Goal: Information Seeking & Learning: Find specific fact

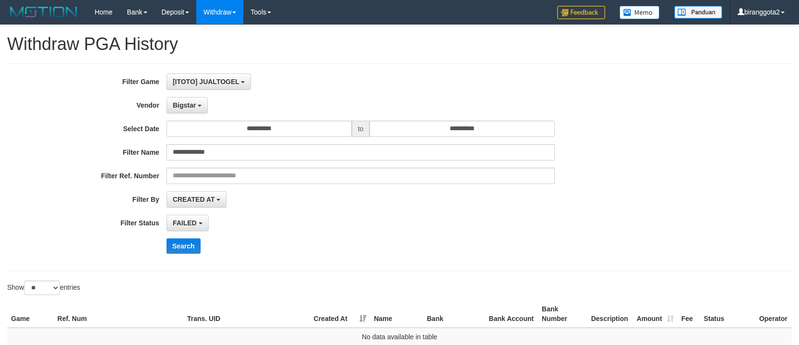
select select "**********"
select select "*"
select select "**"
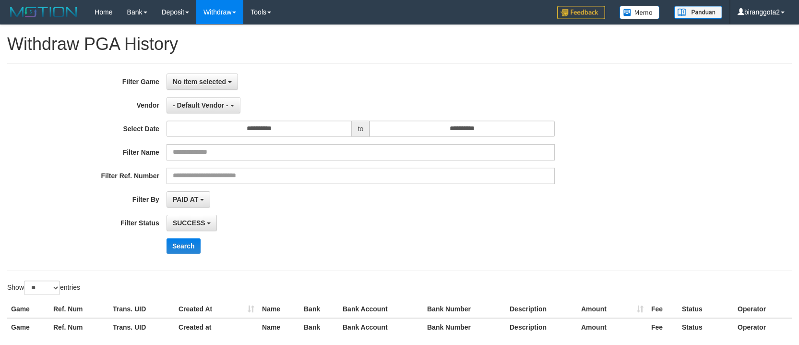
select select
select select "**"
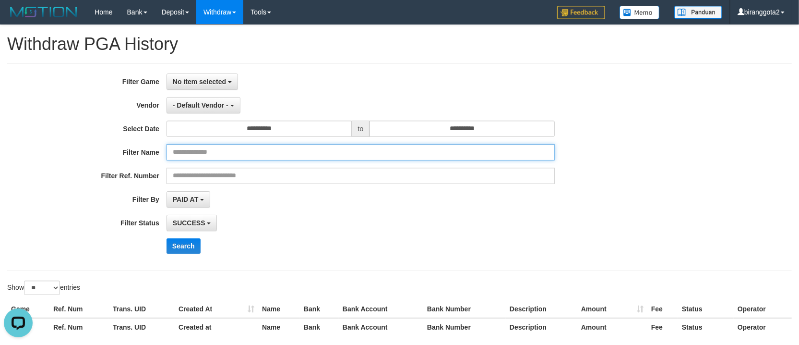
click at [298, 145] on input "text" at bounding box center [361, 152] width 388 height 16
paste input "**********"
type input "**********"
click at [548, 220] on div "SUCCESS SUCCESS ON PROCESS FAILED" at bounding box center [361, 223] width 388 height 16
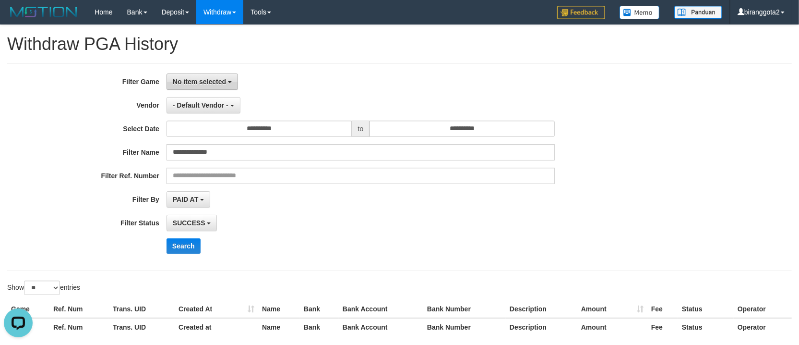
click at [204, 78] on span "No item selected" at bounding box center [199, 82] width 53 height 8
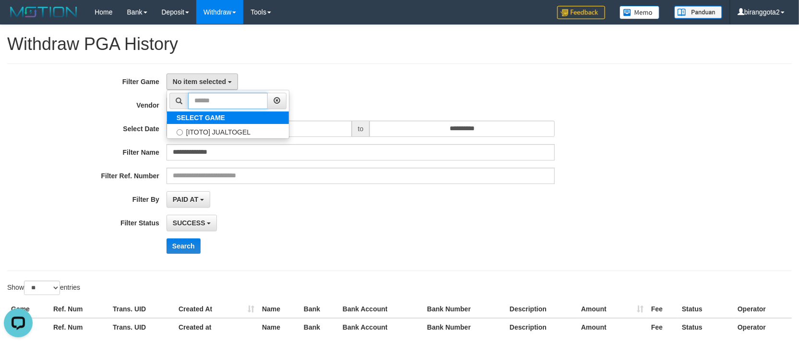
drag, startPoint x: 255, startPoint y: 110, endPoint x: 254, endPoint y: 123, distance: 13.0
click at [255, 114] on ul "SELECT GAME [ITOTO] JUALTOGEL" at bounding box center [228, 114] width 123 height 49
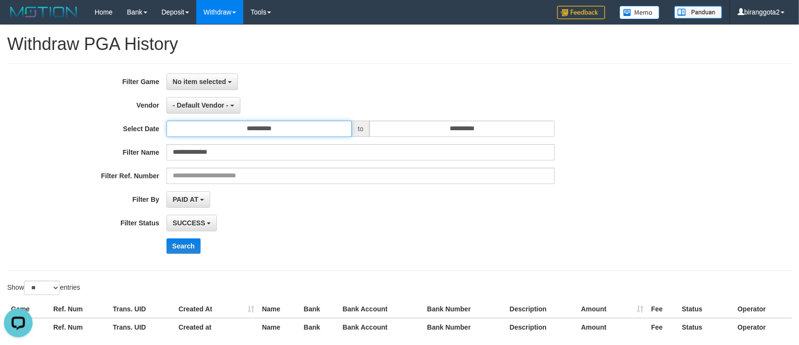
click at [252, 130] on input "**********" at bounding box center [259, 128] width 185 height 16
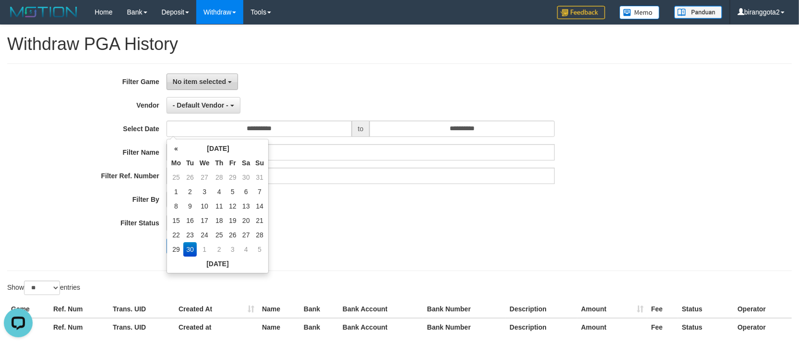
drag, startPoint x: 219, startPoint y: 79, endPoint x: 231, endPoint y: 106, distance: 29.4
click at [219, 80] on span "No item selected" at bounding box center [199, 82] width 53 height 8
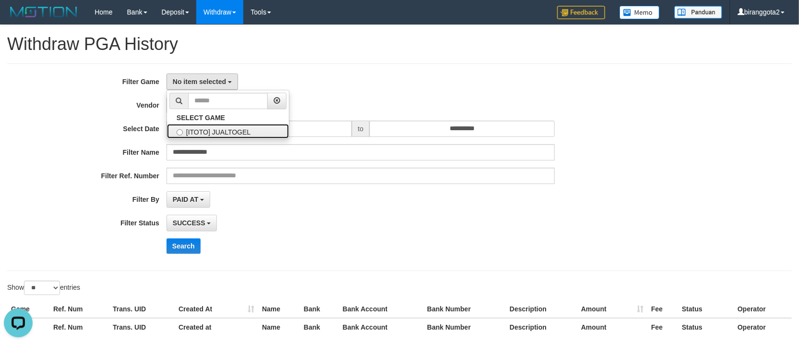
click at [232, 131] on label "[ITOTO] JUALTOGEL" at bounding box center [228, 131] width 122 height 14
select select "****"
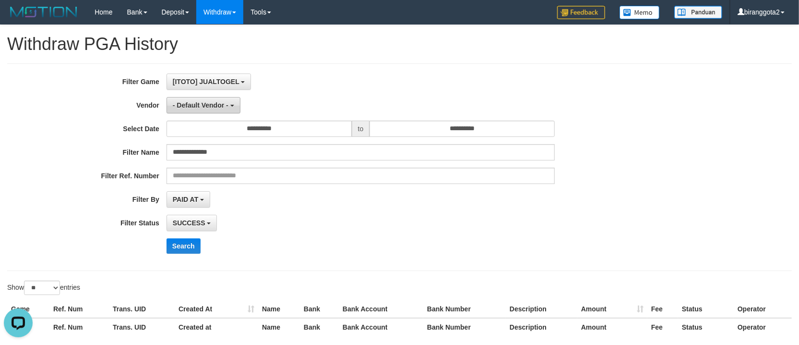
scroll to position [8, 0]
drag, startPoint x: 206, startPoint y: 108, endPoint x: 318, endPoint y: 122, distance: 112.3
click at [211, 106] on span "- Default Vendor -" at bounding box center [201, 105] width 56 height 8
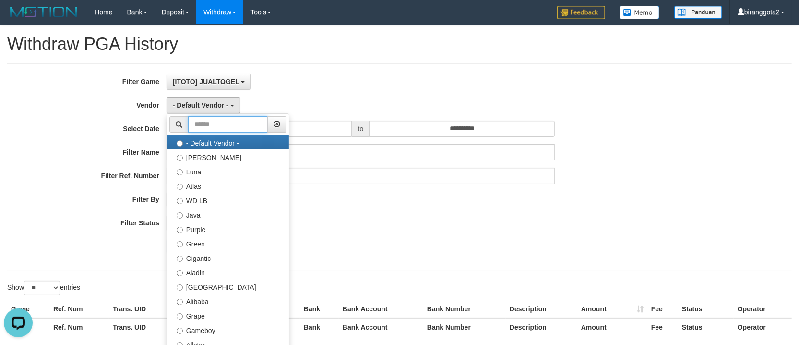
click at [246, 126] on input "text" at bounding box center [228, 124] width 80 height 16
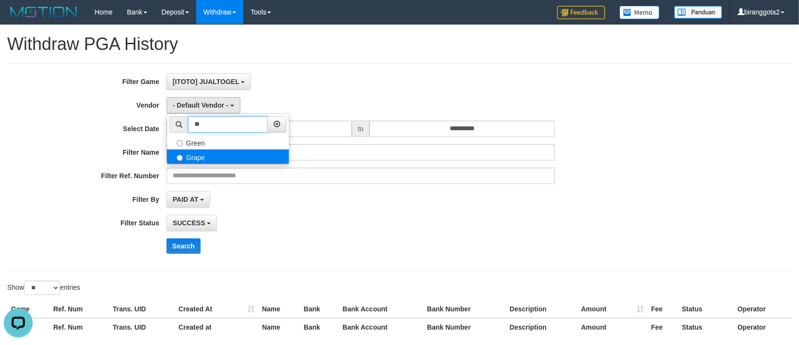
type input "**"
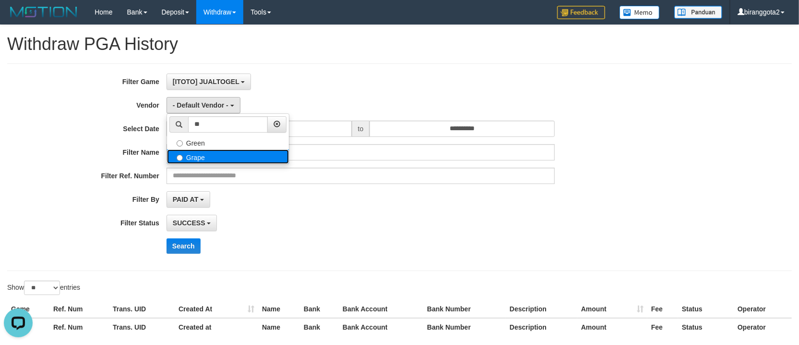
click at [242, 151] on label "Grape" at bounding box center [228, 156] width 122 height 14
select select "**********"
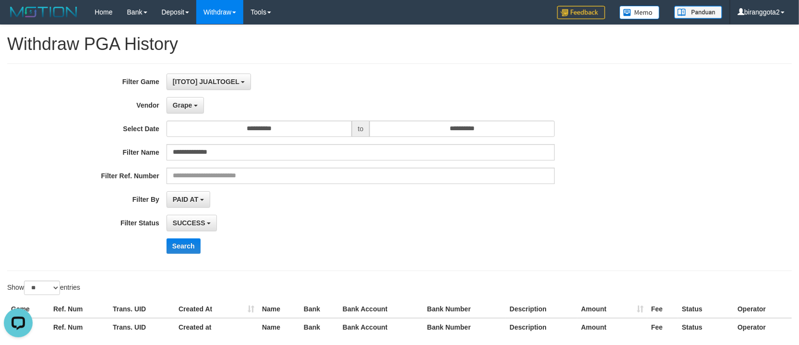
click at [268, 215] on div "**********" at bounding box center [333, 166] width 666 height 187
click at [199, 242] on button "Search" at bounding box center [184, 245] width 34 height 15
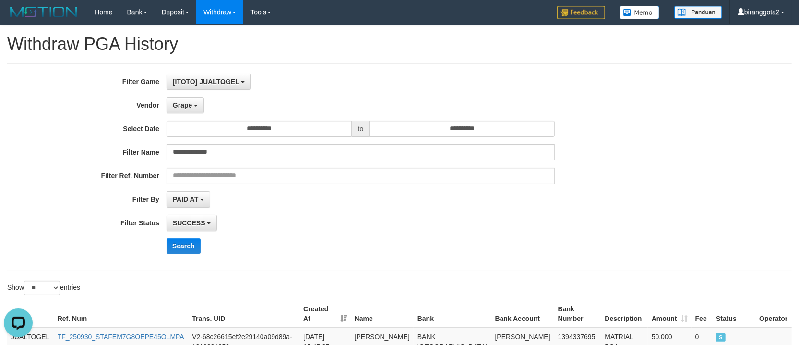
scroll to position [85, 0]
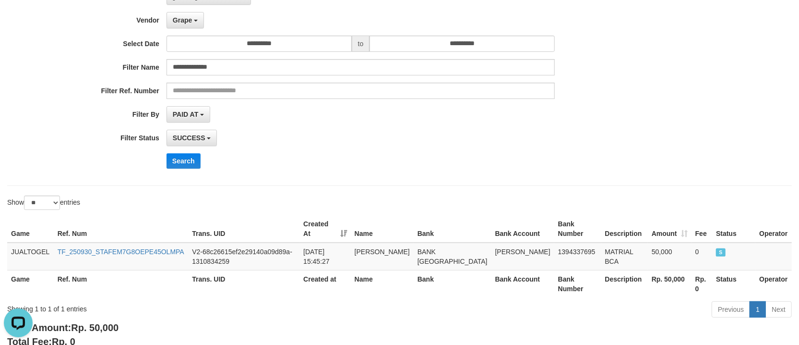
drag, startPoint x: 446, startPoint y: 194, endPoint x: 509, endPoint y: 248, distance: 82.4
click at [465, 230] on div "**********" at bounding box center [399, 144] width 799 height 408
click at [557, 191] on div "**********" at bounding box center [399, 144] width 799 height 408
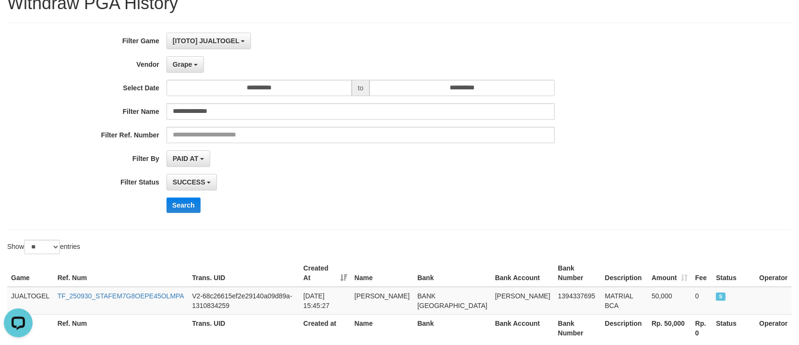
scroll to position [0, 0]
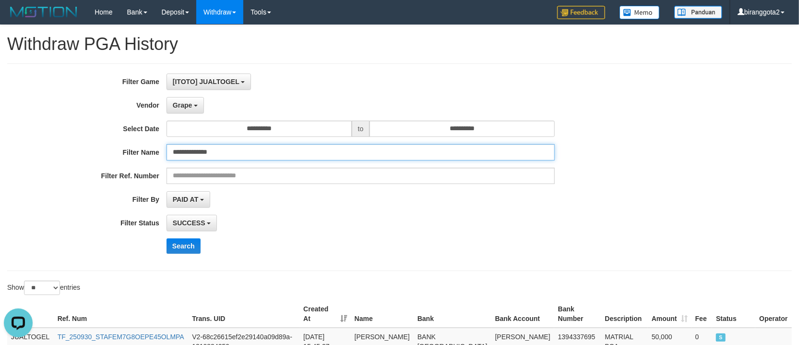
click at [290, 149] on input "**********" at bounding box center [361, 152] width 388 height 16
paste input "text"
type input "**********"
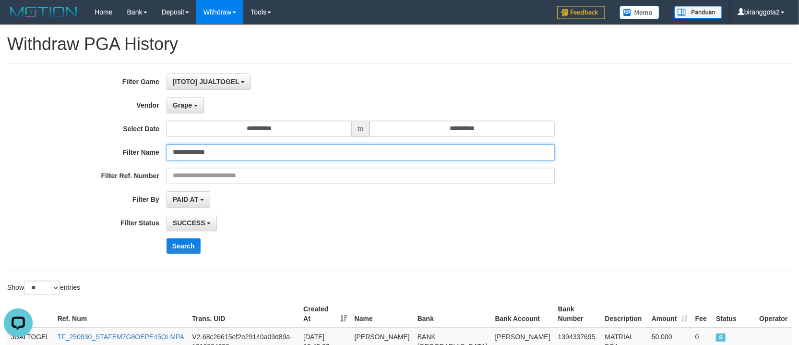
click at [167, 238] on button "Search" at bounding box center [184, 245] width 34 height 15
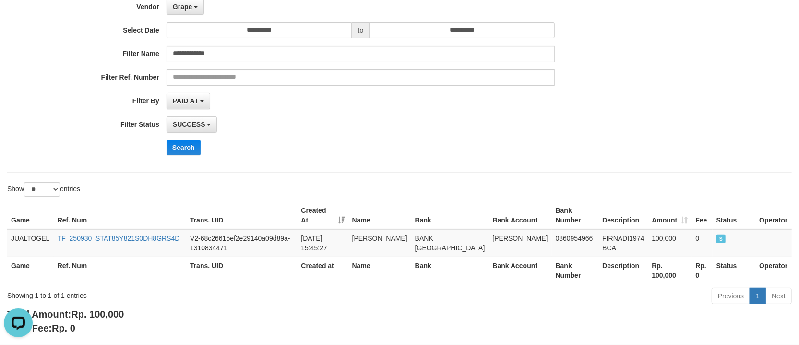
scroll to position [58, 0]
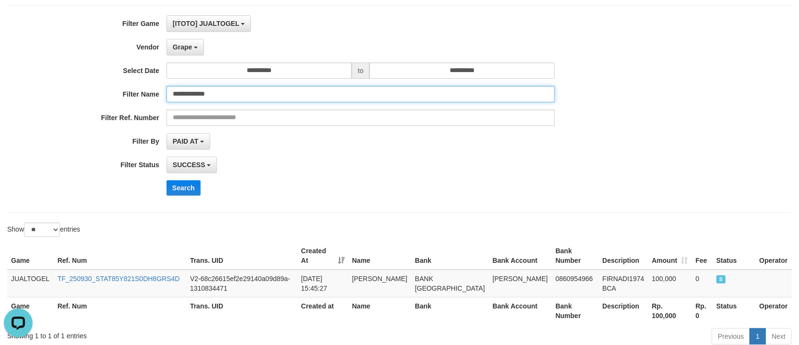
click at [220, 98] on input "**********" at bounding box center [361, 94] width 388 height 16
drag, startPoint x: 220, startPoint y: 98, endPoint x: 204, endPoint y: 185, distance: 88.2
click at [220, 99] on input "**********" at bounding box center [361, 94] width 388 height 16
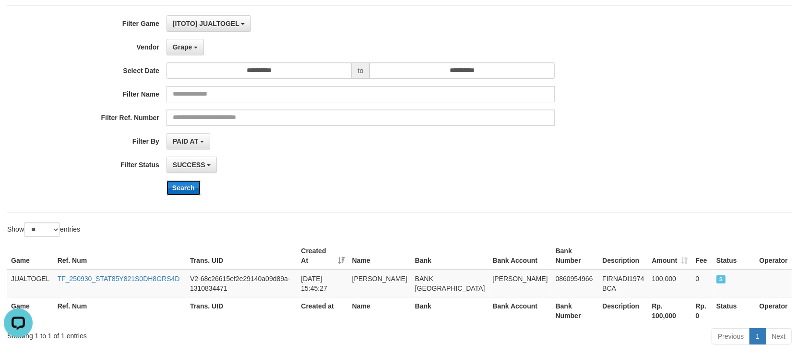
click at [197, 188] on button "Search" at bounding box center [184, 187] width 34 height 15
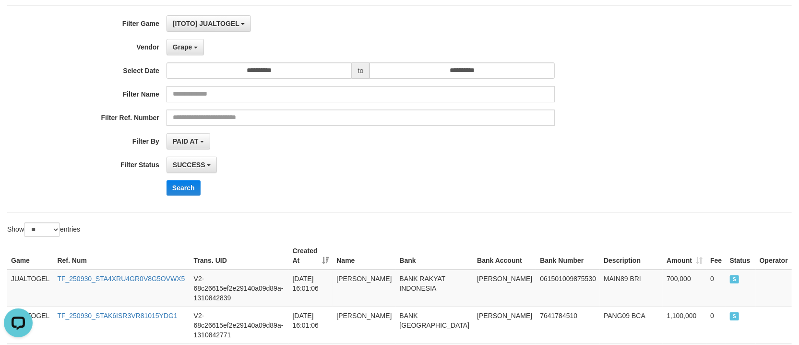
drag, startPoint x: 544, startPoint y: 176, endPoint x: 596, endPoint y: 202, distance: 58.4
click at [566, 192] on div "**********" at bounding box center [333, 108] width 666 height 187
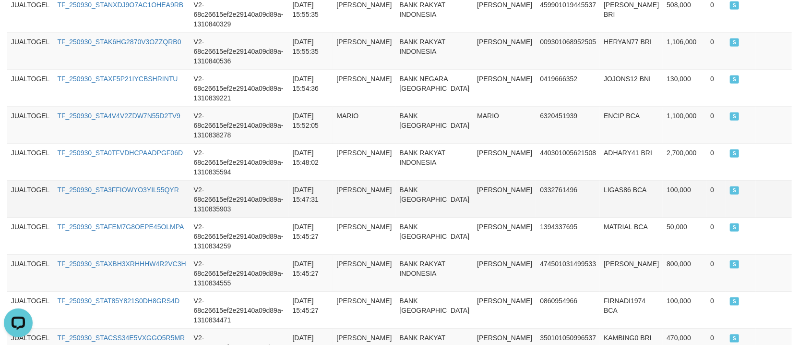
drag, startPoint x: 448, startPoint y: 108, endPoint x: 497, endPoint y: 148, distance: 63.2
click at [482, 144] on tbody "JUALTOGEL TF_250930_STA4XRU4GR0V8G5OVWX5 V2-68c26615ef2e29140a09d89a-1310842839…" at bounding box center [399, 125] width 785 height 925
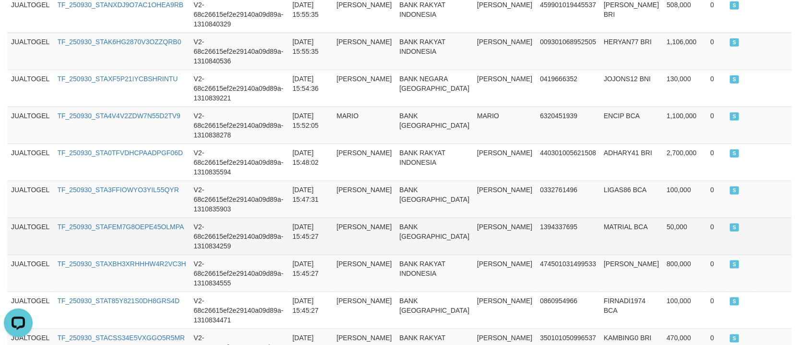
drag, startPoint x: 465, startPoint y: 146, endPoint x: 515, endPoint y: 179, distance: 60.0
click at [486, 167] on tbody "JUALTOGEL TF_250930_STA4XRU4GR0V8G5OVWX5 V2-68c26615ef2e29140a09d89a-1310842839…" at bounding box center [399, 125] width 785 height 925
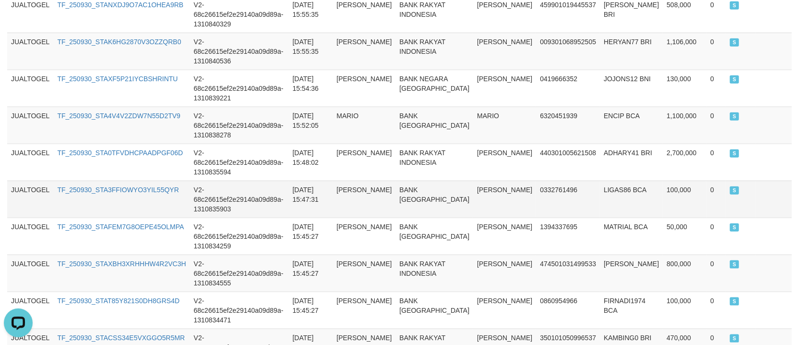
drag, startPoint x: 408, startPoint y: 133, endPoint x: 433, endPoint y: 147, distance: 28.4
click at [433, 180] on tr "JUALTOGEL TF_250930_STA3FFIOWYO3YIL55QYR V2-68c26615ef2e29140a09d89a-1310835903…" at bounding box center [399, 198] width 785 height 37
drag, startPoint x: 487, startPoint y: 125, endPoint x: 496, endPoint y: 138, distance: 16.2
click at [490, 133] on tbody "JUALTOGEL TF_250930_STA4XRU4GR0V8G5OVWX5 V2-68c26615ef2e29140a09d89a-1310842839…" at bounding box center [399, 125] width 785 height 925
drag, startPoint x: 286, startPoint y: 168, endPoint x: 371, endPoint y: 202, distance: 91.7
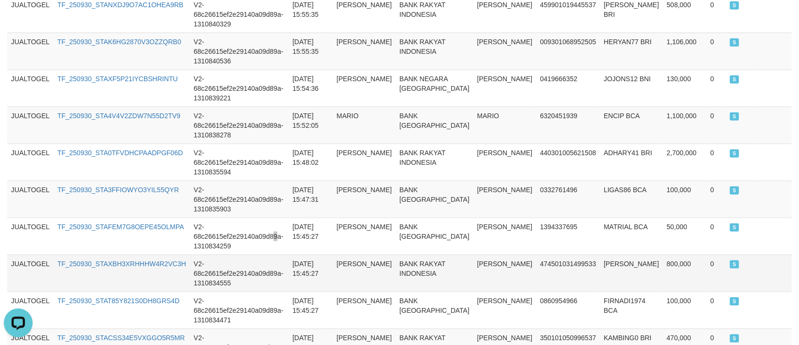
click at [349, 217] on tr "JUALTOGEL TF_250930_STAFEM7G8OEPE45OLMPA V2-68c26615ef2e29140a09d89a-1310834259…" at bounding box center [399, 235] width 785 height 37
drag, startPoint x: 340, startPoint y: 123, endPoint x: 373, endPoint y: 137, distance: 35.9
click at [370, 137] on tbody "JUALTOGEL TF_250930_STA4XRU4GR0V8G5OVWX5 V2-68c26615ef2e29140a09d89a-1310842839…" at bounding box center [399, 125] width 785 height 925
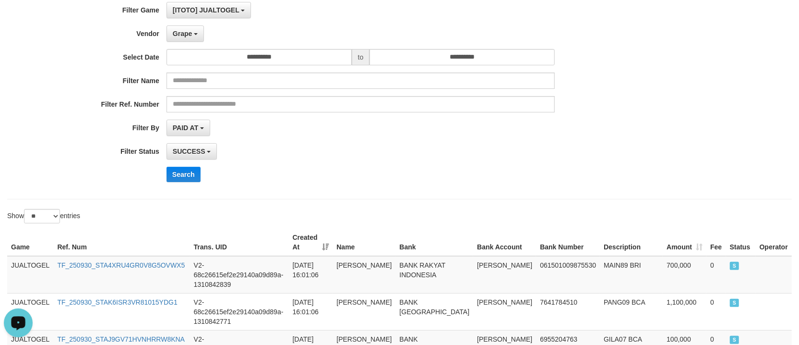
scroll to position [0, 0]
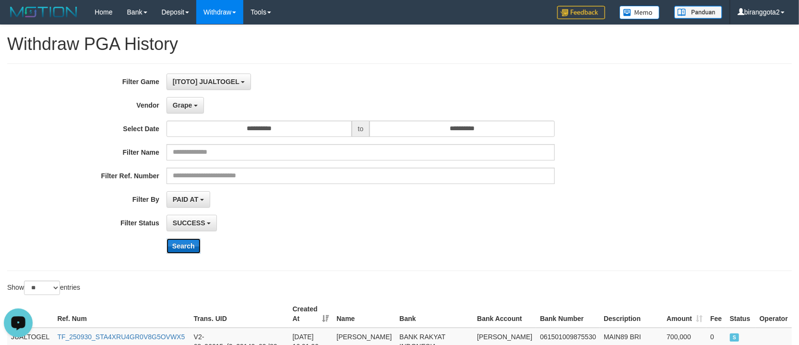
click at [181, 248] on button "Search" at bounding box center [184, 245] width 34 height 15
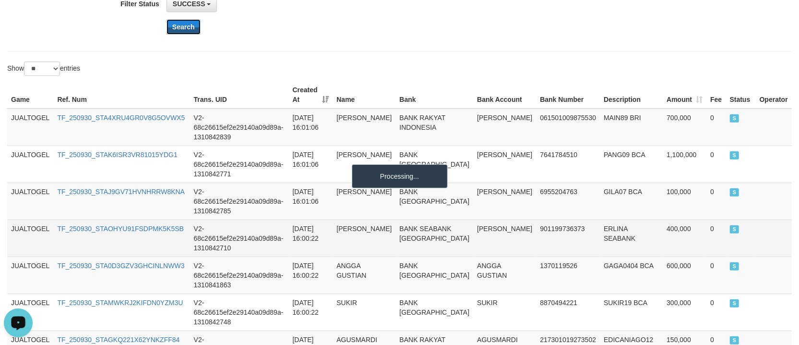
scroll to position [256, 0]
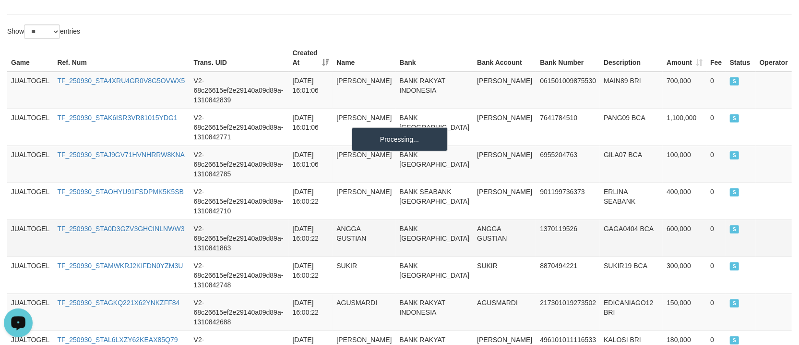
drag, startPoint x: 386, startPoint y: 174, endPoint x: 504, endPoint y: 232, distance: 131.0
click at [396, 189] on td "[PERSON_NAME]" at bounding box center [364, 200] width 63 height 37
drag, startPoint x: 447, startPoint y: 156, endPoint x: 448, endPoint y: 204, distance: 48.0
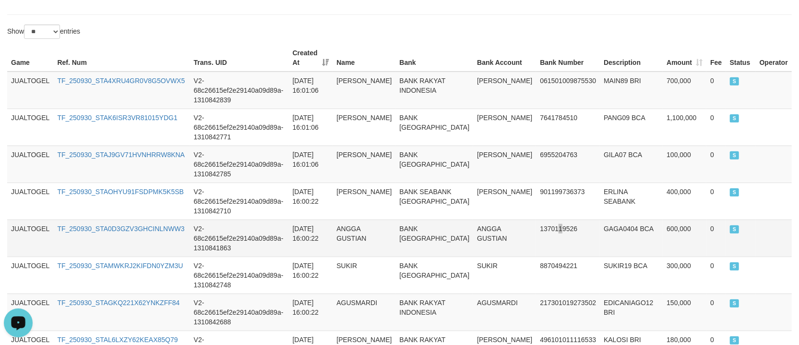
click at [543, 219] on td "1370119526" at bounding box center [568, 237] width 64 height 37
drag, startPoint x: 444, startPoint y: 169, endPoint x: 479, endPoint y: 185, distance: 38.7
click at [459, 182] on td "BANK SEABANK [GEOGRAPHIC_DATA]" at bounding box center [435, 200] width 78 height 37
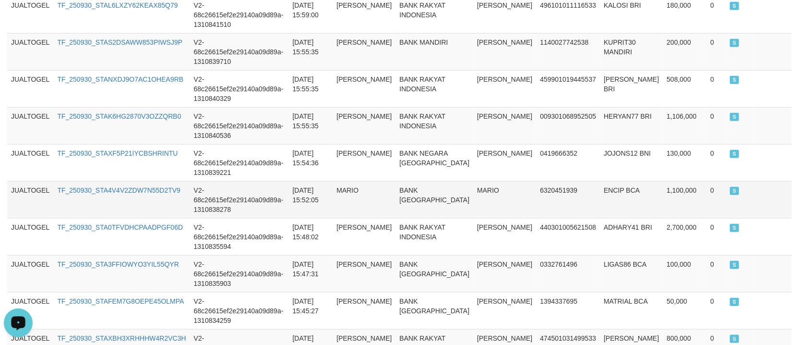
drag, startPoint x: 360, startPoint y: 120, endPoint x: 392, endPoint y: 141, distance: 38.2
click at [383, 139] on tbody "JUALTOGEL TF_250930_STA4XRU4GR0V8G5OVWX5 V2-68c26615ef2e29140a09d89a-1310842839…" at bounding box center [399, 199] width 785 height 925
drag, startPoint x: 281, startPoint y: 151, endPoint x: 396, endPoint y: 173, distance: 116.5
click at [310, 181] on td "[DATE] 15:52:05" at bounding box center [311, 199] width 44 height 37
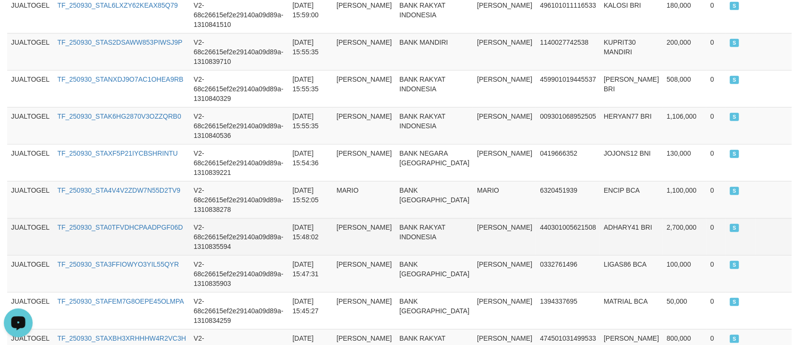
scroll to position [598, 0]
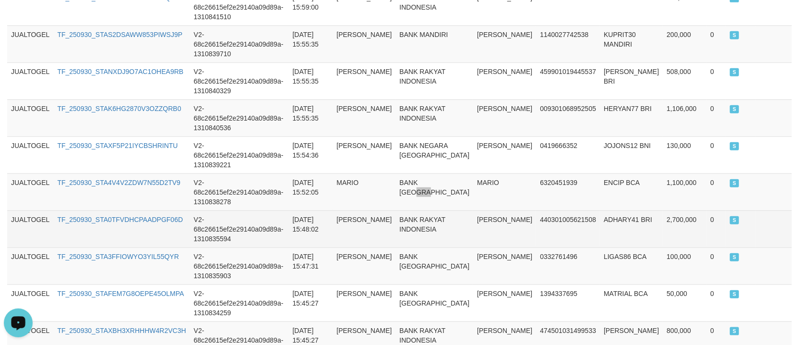
drag, startPoint x: 433, startPoint y: 141, endPoint x: 446, endPoint y: 158, distance: 21.9
click at [441, 173] on td "BANK [GEOGRAPHIC_DATA]" at bounding box center [435, 191] width 78 height 37
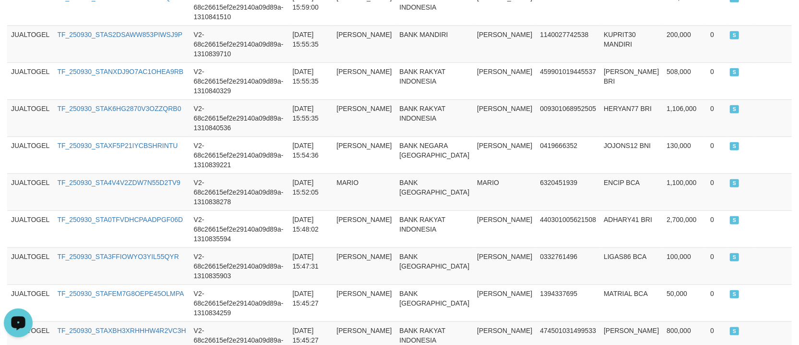
drag, startPoint x: 450, startPoint y: 120, endPoint x: 503, endPoint y: 137, distance: 55.7
click at [483, 136] on tbody "JUALTOGEL TF_250930_STA4XRU4GR0V8G5OVWX5 V2-68c26615ef2e29140a09d89a-1310842839…" at bounding box center [399, 192] width 785 height 925
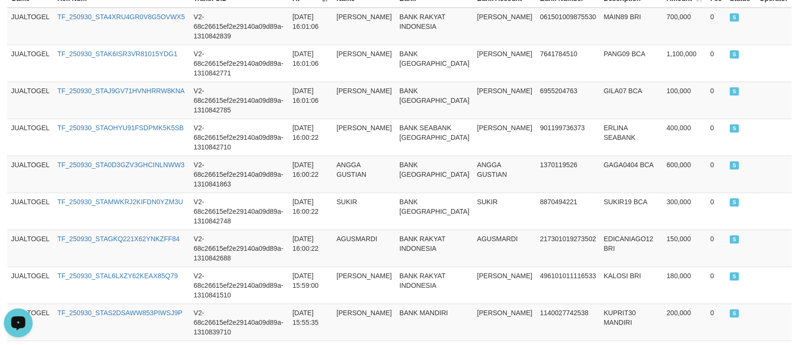
scroll to position [0, 0]
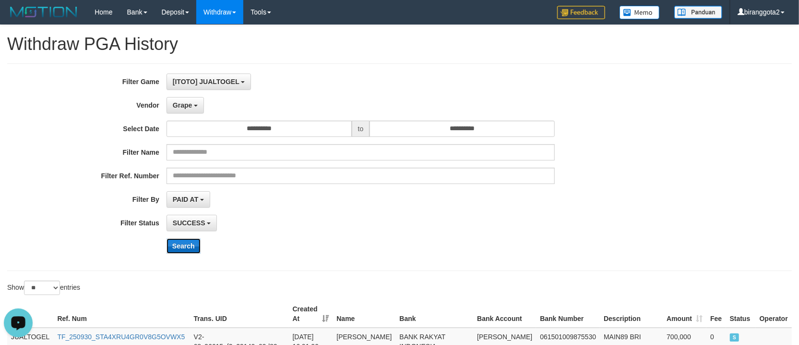
click at [187, 248] on button "Search" at bounding box center [184, 245] width 34 height 15
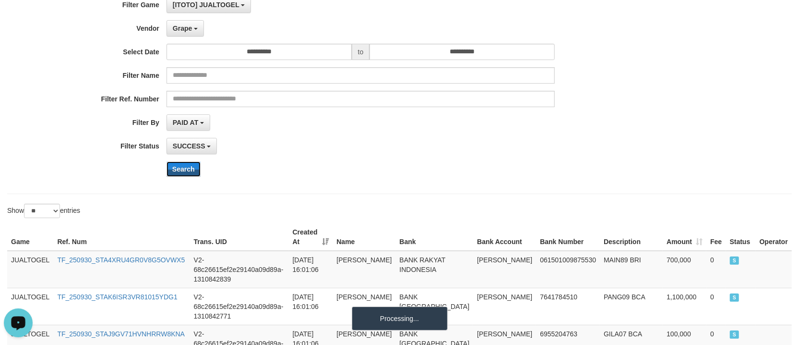
scroll to position [256, 0]
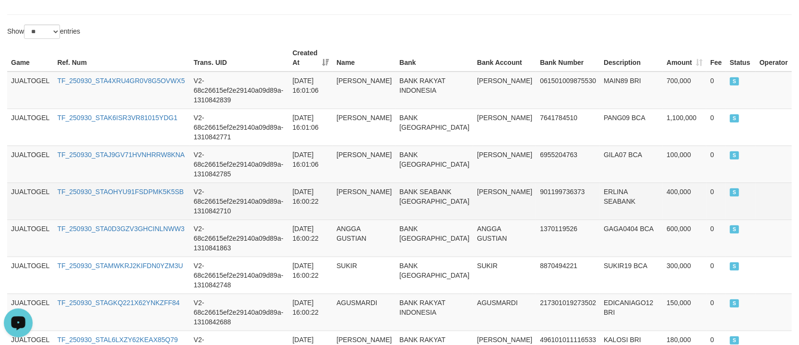
drag, startPoint x: 582, startPoint y: 154, endPoint x: 599, endPoint y: 189, distance: 39.3
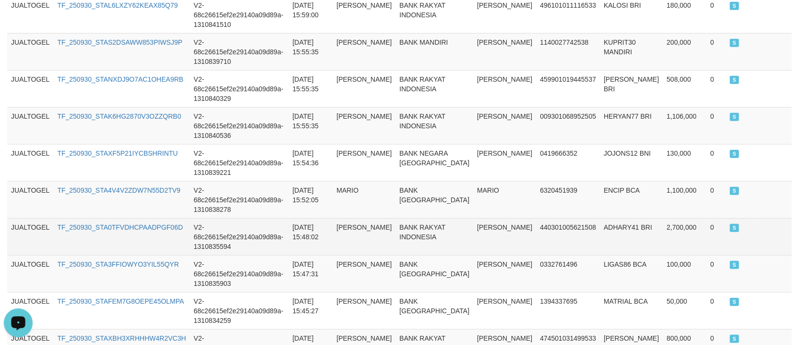
drag, startPoint x: 528, startPoint y: 166, endPoint x: 532, endPoint y: 195, distance: 29.6
click at [536, 218] on td "440301005621508" at bounding box center [568, 236] width 64 height 37
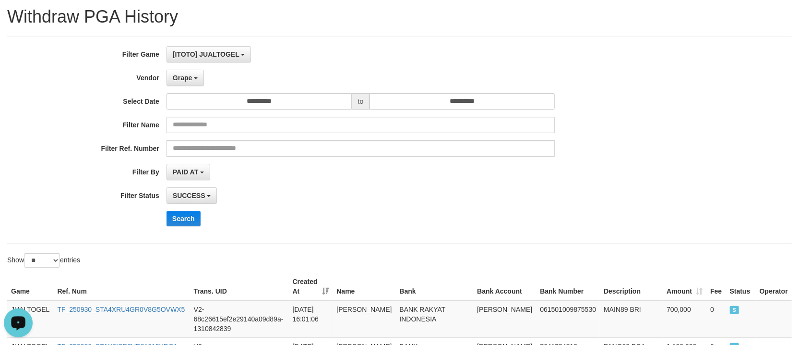
scroll to position [0, 0]
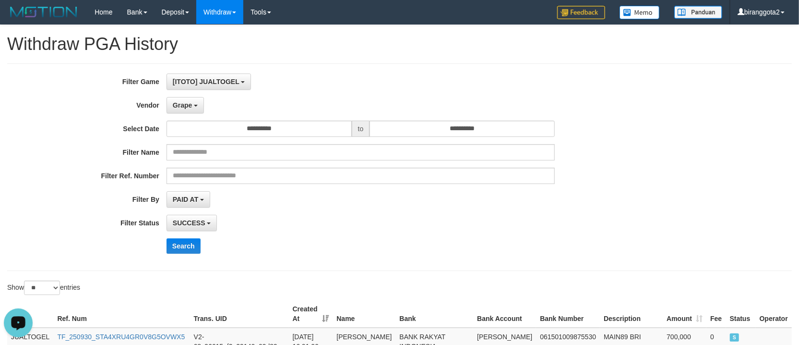
click at [174, 237] on div "**********" at bounding box center [333, 166] width 666 height 187
click at [178, 240] on button "Search" at bounding box center [184, 245] width 34 height 15
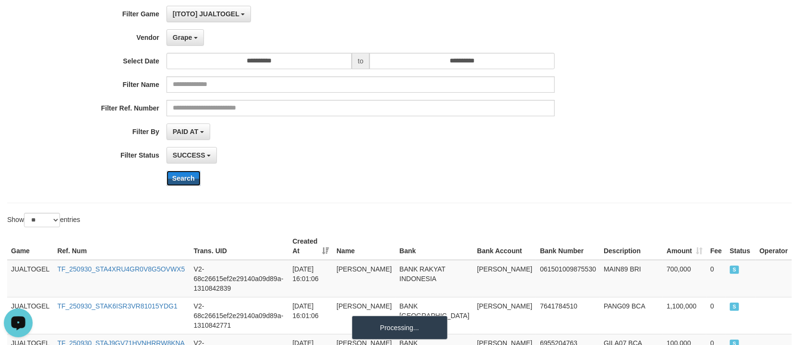
scroll to position [171, 0]
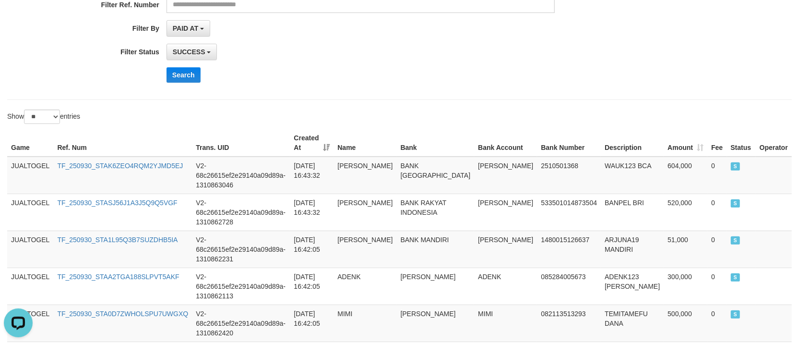
drag, startPoint x: 448, startPoint y: 273, endPoint x: 461, endPoint y: 280, distance: 15.1
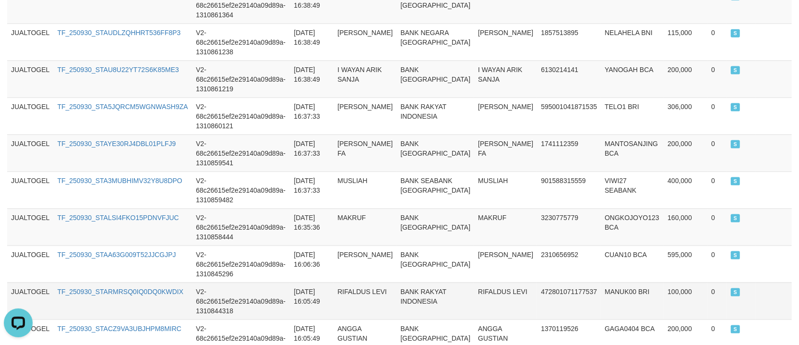
click at [457, 282] on td "BANK RAKYAT INDONESIA" at bounding box center [436, 300] width 78 height 37
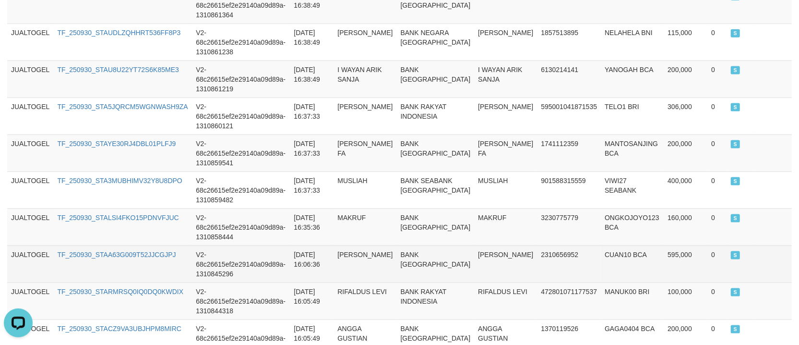
drag, startPoint x: 445, startPoint y: 188, endPoint x: 463, endPoint y: 194, distance: 18.8
click at [447, 245] on td "BANK [GEOGRAPHIC_DATA]" at bounding box center [436, 263] width 78 height 37
drag, startPoint x: 742, startPoint y: 184, endPoint x: 722, endPoint y: 185, distance: 20.2
click at [727, 245] on td "S" at bounding box center [741, 263] width 29 height 37
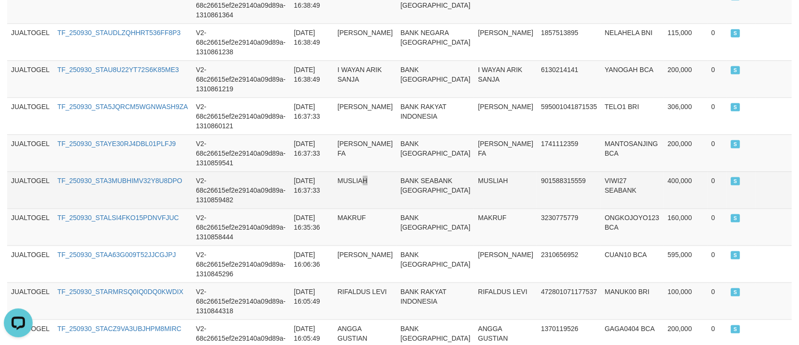
drag, startPoint x: 380, startPoint y: 102, endPoint x: 386, endPoint y: 111, distance: 11.1
click at [386, 171] on td "MUSLIAH" at bounding box center [365, 189] width 63 height 37
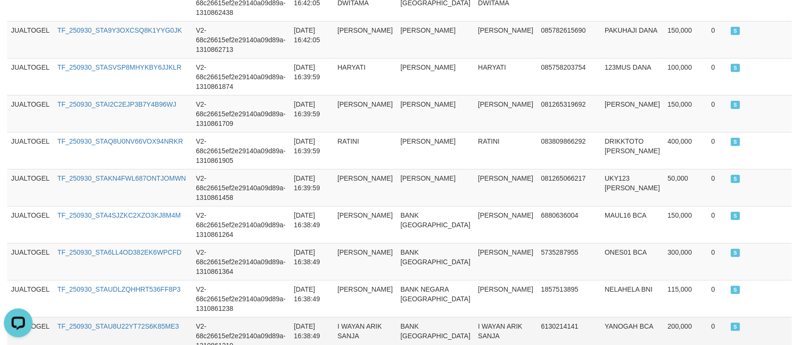
scroll to position [948, 0]
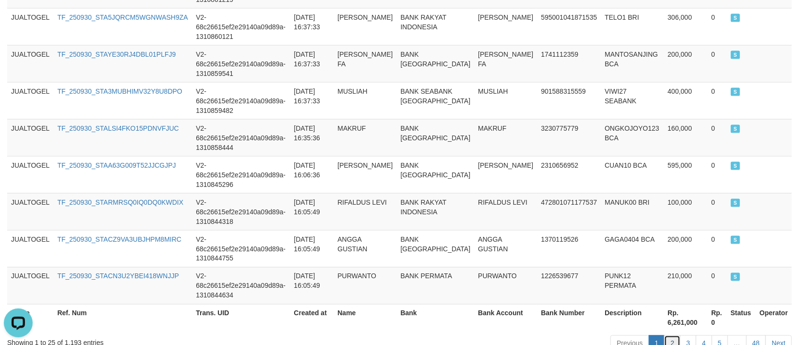
click at [672, 335] on link "2" at bounding box center [672, 343] width 16 height 16
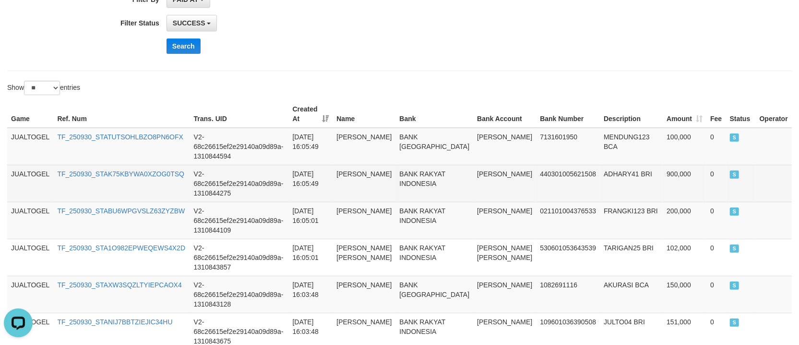
scroll to position [180, 0]
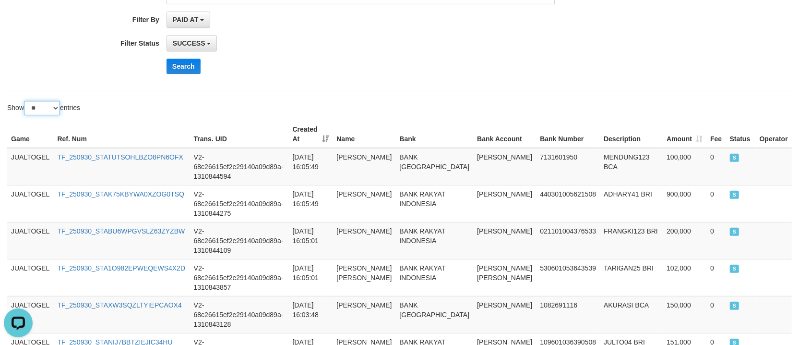
click at [49, 110] on select "** ** ** ***" at bounding box center [42, 108] width 36 height 14
click at [25, 102] on select "** ** ** ***" at bounding box center [42, 108] width 36 height 14
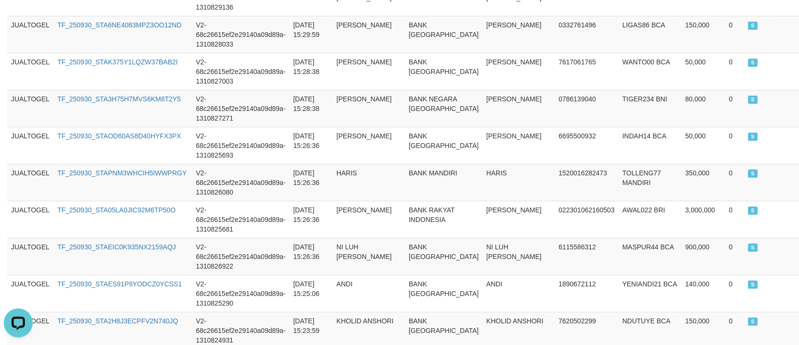
scroll to position [3828, 0]
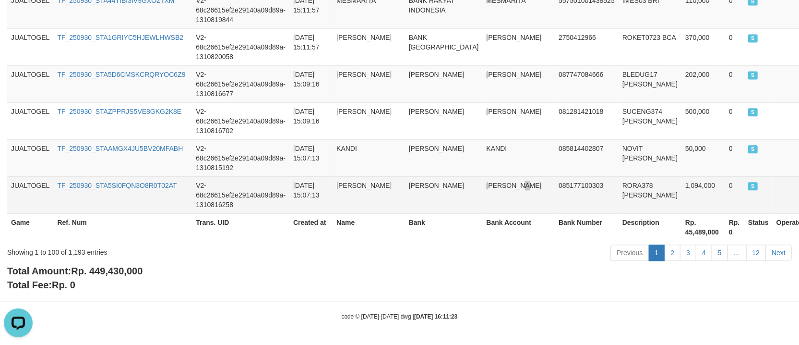
click at [510, 191] on td "[PERSON_NAME]" at bounding box center [519, 194] width 72 height 37
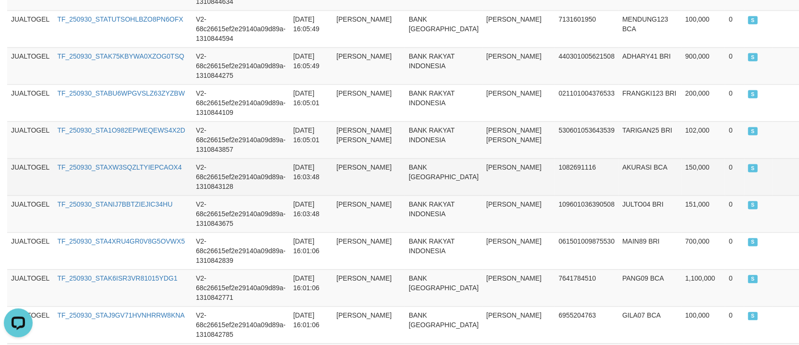
click at [563, 178] on td "1082691116" at bounding box center [587, 176] width 64 height 37
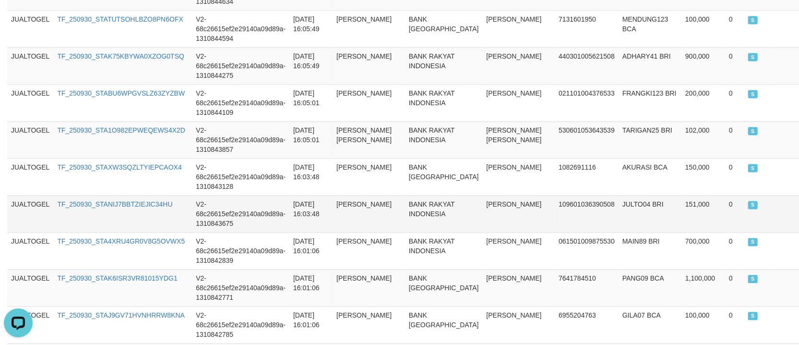
drag, startPoint x: 477, startPoint y: 146, endPoint x: 602, endPoint y: 228, distance: 149.1
click at [483, 150] on td "[PERSON_NAME] [PERSON_NAME]" at bounding box center [519, 139] width 72 height 37
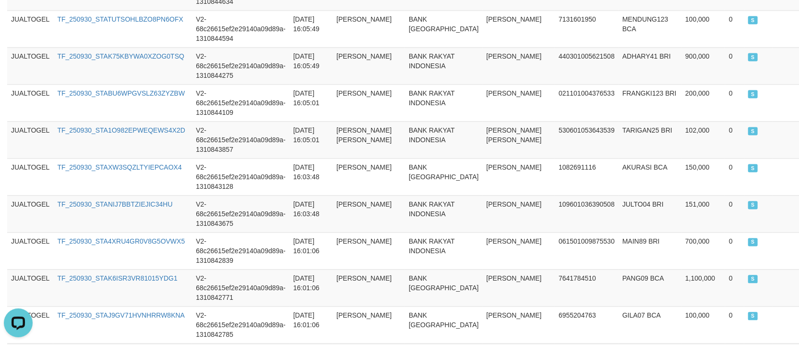
drag, startPoint x: 218, startPoint y: 206, endPoint x: 406, endPoint y: 234, distance: 190.2
click at [242, 212] on td "V2-68c26615ef2e29140a09d89a-1310843675" at bounding box center [240, 213] width 97 height 37
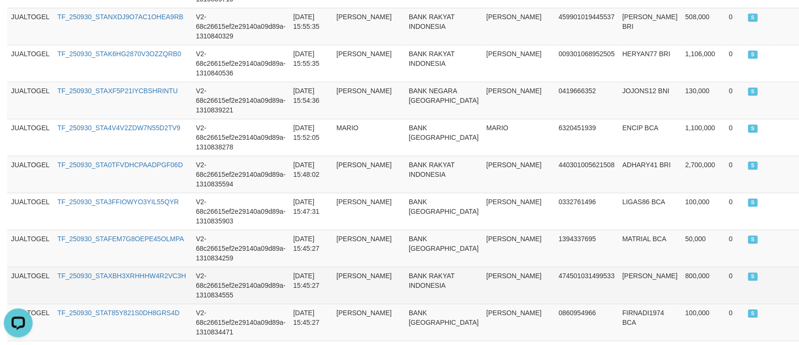
scroll to position [1130, 0]
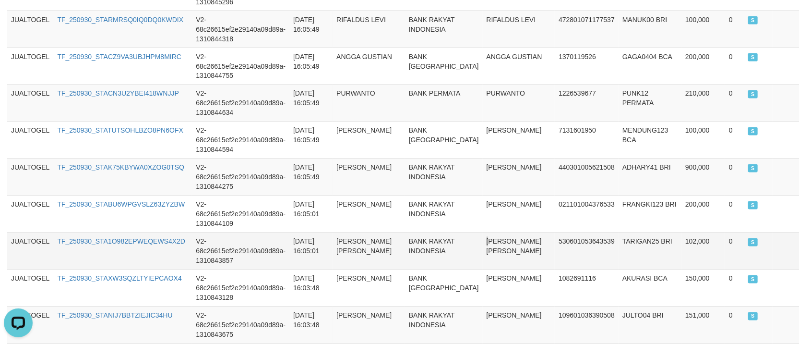
click at [483, 239] on td "[PERSON_NAME] [PERSON_NAME]" at bounding box center [519, 250] width 72 height 37
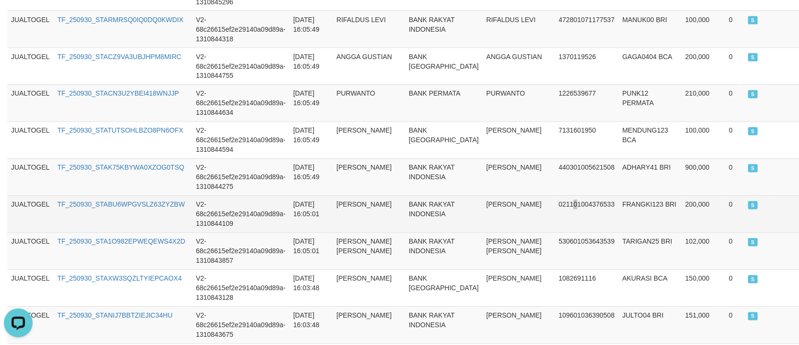
drag, startPoint x: 551, startPoint y: 229, endPoint x: 515, endPoint y: 234, distance: 36.8
click at [555, 229] on td "021101004376533" at bounding box center [587, 213] width 64 height 37
click at [425, 202] on td "BANK RAKYAT INDONESIA" at bounding box center [444, 213] width 78 height 37
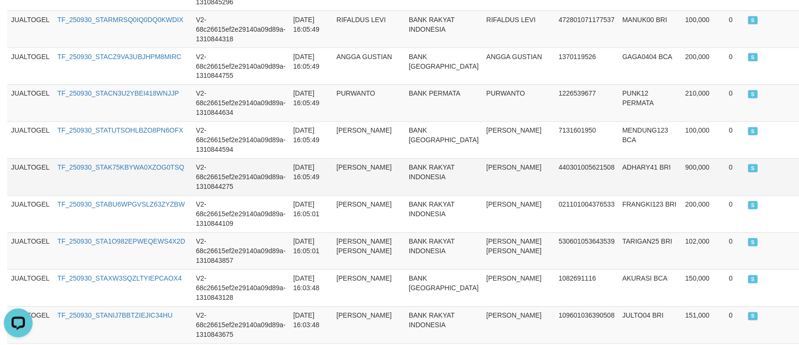
click at [456, 174] on td "BANK RAKYAT INDONESIA" at bounding box center [444, 176] width 78 height 37
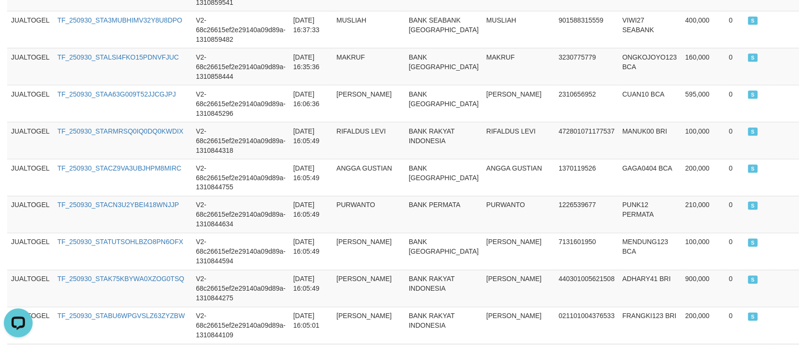
scroll to position [1464, 0]
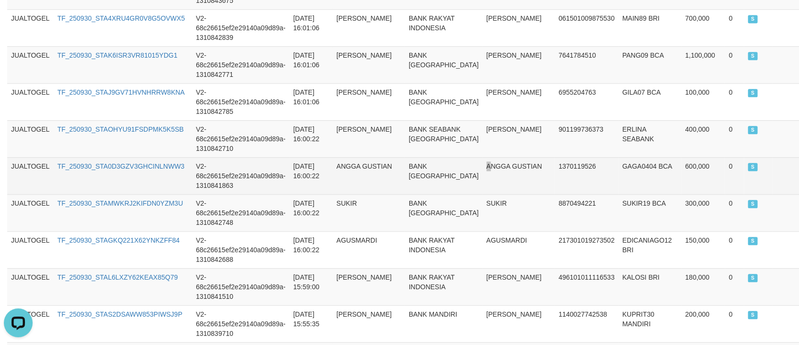
drag, startPoint x: 467, startPoint y: 195, endPoint x: 471, endPoint y: 192, distance: 4.9
click at [483, 194] on td "ANGGA GUSTIAN" at bounding box center [519, 175] width 72 height 37
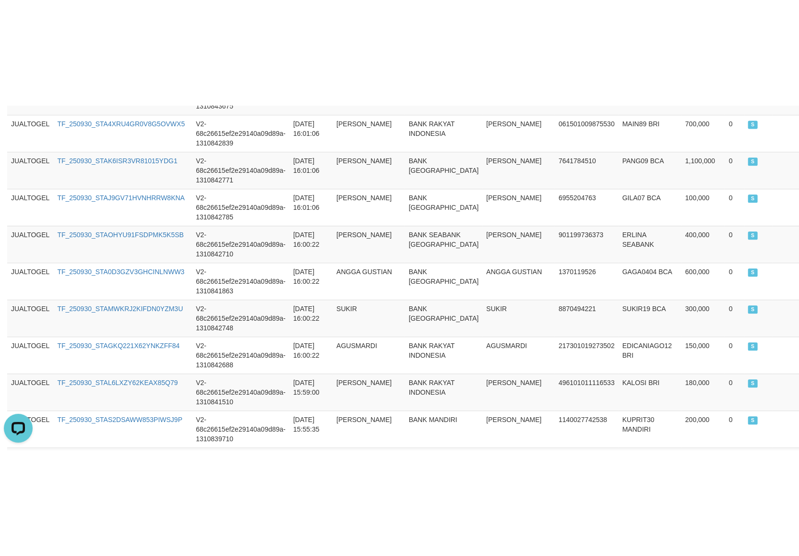
scroll to position [945, 0]
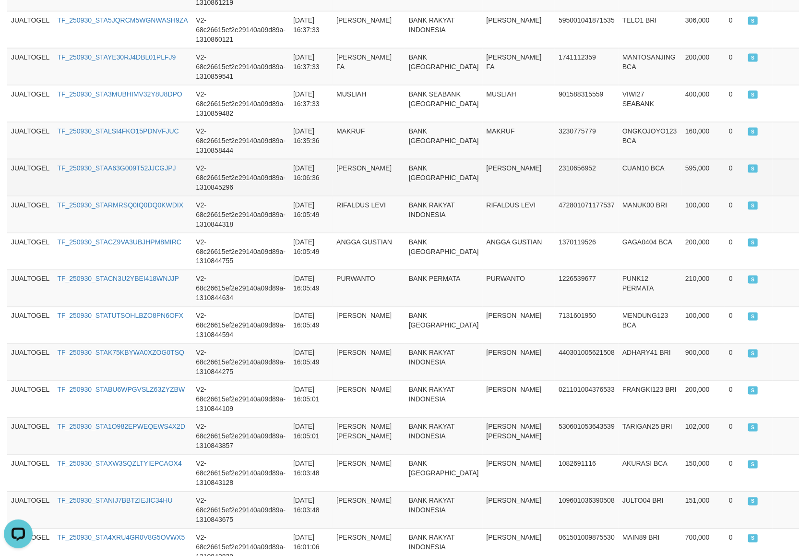
drag, startPoint x: 373, startPoint y: 141, endPoint x: 430, endPoint y: 168, distance: 63.6
click at [405, 159] on td "MAKRUF" at bounding box center [369, 140] width 72 height 37
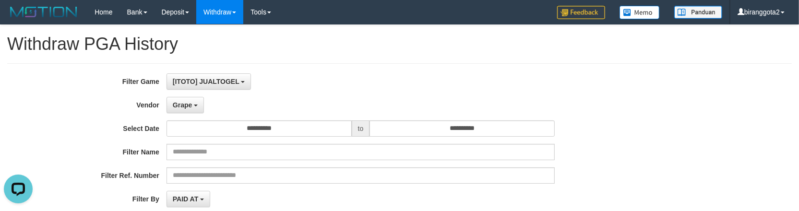
scroll to position [171, 0]
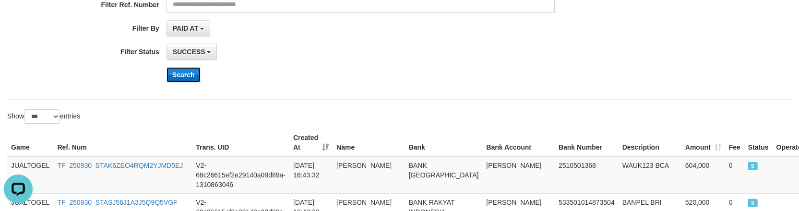
click at [177, 81] on button "Search" at bounding box center [184, 74] width 34 height 15
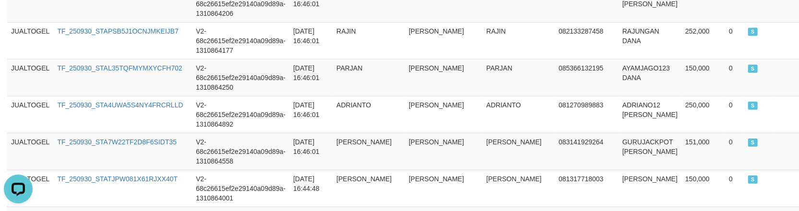
scroll to position [512, 0]
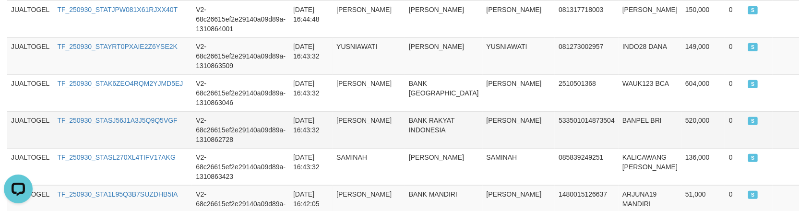
click at [483, 131] on td "[PERSON_NAME]" at bounding box center [519, 129] width 72 height 37
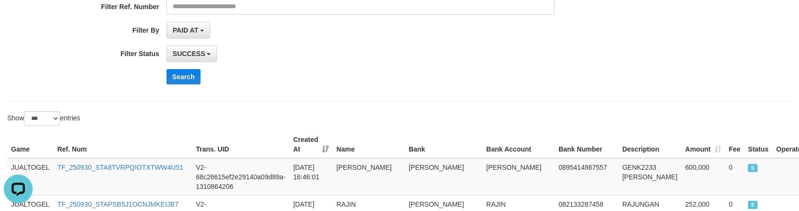
scroll to position [171, 0]
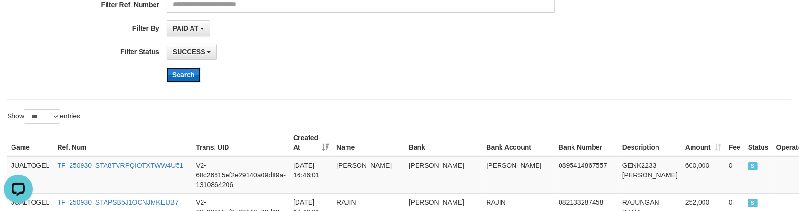
click at [175, 81] on button "Search" at bounding box center [184, 74] width 34 height 15
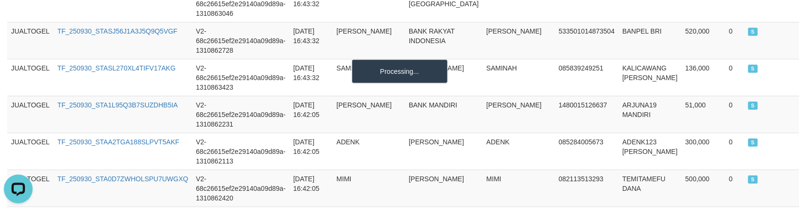
scroll to position [427, 0]
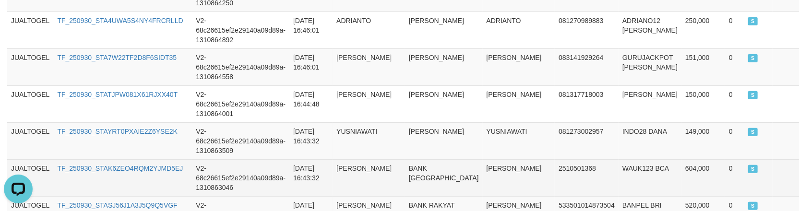
drag, startPoint x: 565, startPoint y: 150, endPoint x: 573, endPoint y: 161, distance: 13.2
click at [570, 155] on td "081273002957" at bounding box center [587, 140] width 64 height 37
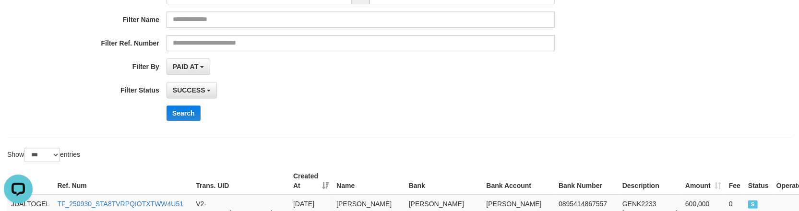
scroll to position [171, 0]
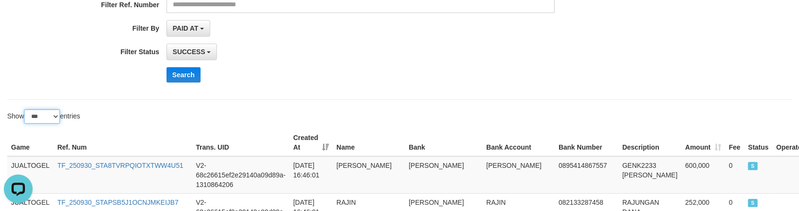
click at [43, 121] on select "** ** ** ***" at bounding box center [42, 116] width 36 height 14
select select "**"
click at [25, 111] on select "** ** ** ***" at bounding box center [42, 116] width 36 height 14
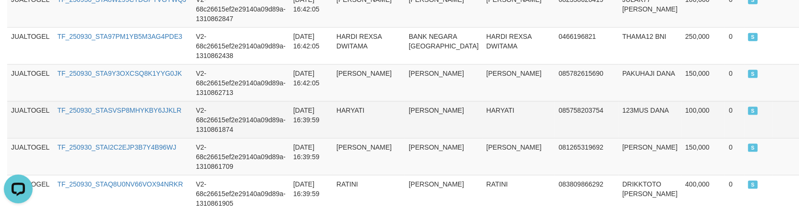
scroll to position [512, 0]
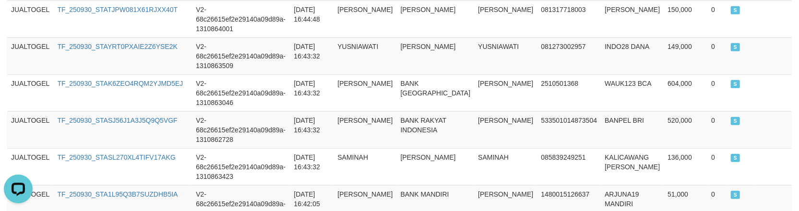
drag, startPoint x: 400, startPoint y: 74, endPoint x: 421, endPoint y: 76, distance: 21.2
click at [402, 111] on tr "JUALTOGEL TF_250930_STASJ56J1A3J5Q9Q5VGF V2-68c26615ef2e29140a09d89a-1310862728…" at bounding box center [399, 129] width 785 height 37
click at [315, 111] on tr "JUALTOGEL TF_250930_STASJ56J1A3J5Q9Q5VGF V2-68c26615ef2e29140a09d89a-1310862728…" at bounding box center [399, 129] width 785 height 37
